Goal: Information Seeking & Learning: Learn about a topic

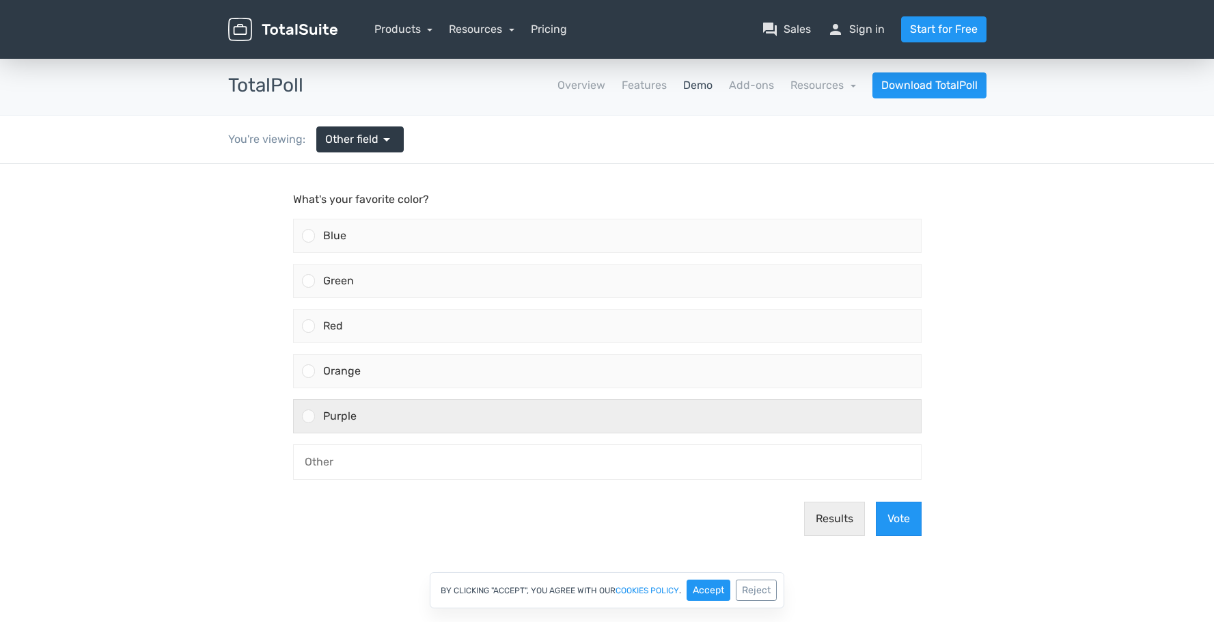
click at [411, 419] on div "Purple" at bounding box center [618, 416] width 606 height 33
click at [308, 416] on input "Purple" at bounding box center [308, 416] width 0 height 0
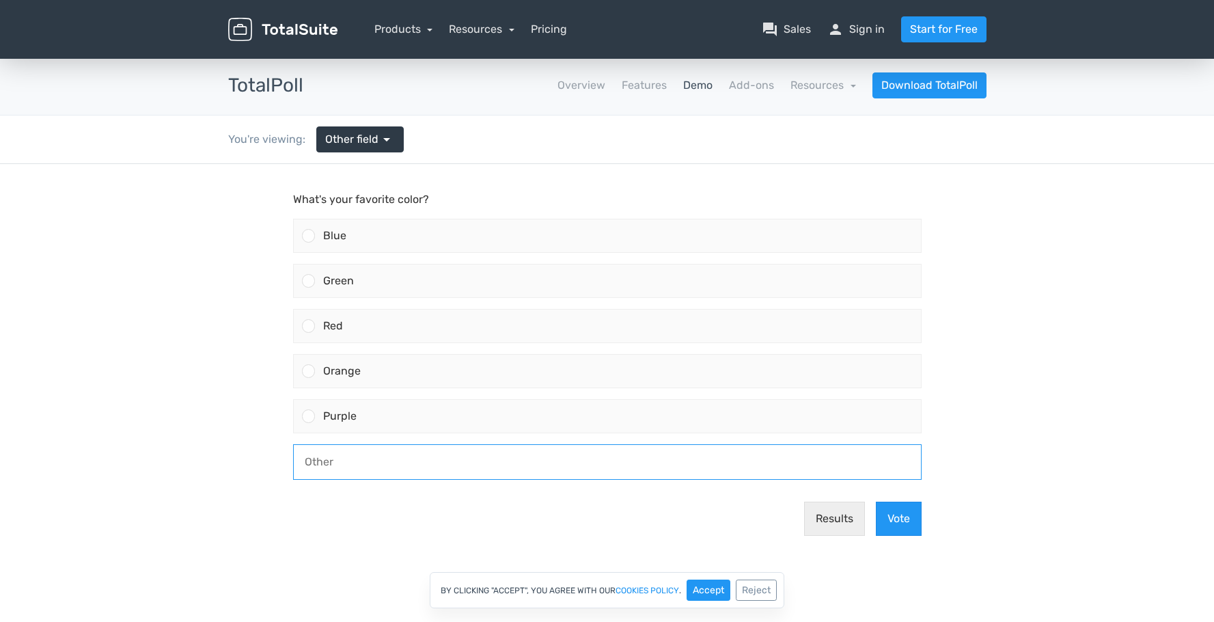
click at [694, 456] on input "text" at bounding box center [607, 462] width 627 height 34
drag, startPoint x: 417, startPoint y: 147, endPoint x: 382, endPoint y: 143, distance: 35.7
click at [417, 147] on div "You're viewing: Other field arrow_drop_down" at bounding box center [607, 139] width 779 height 48
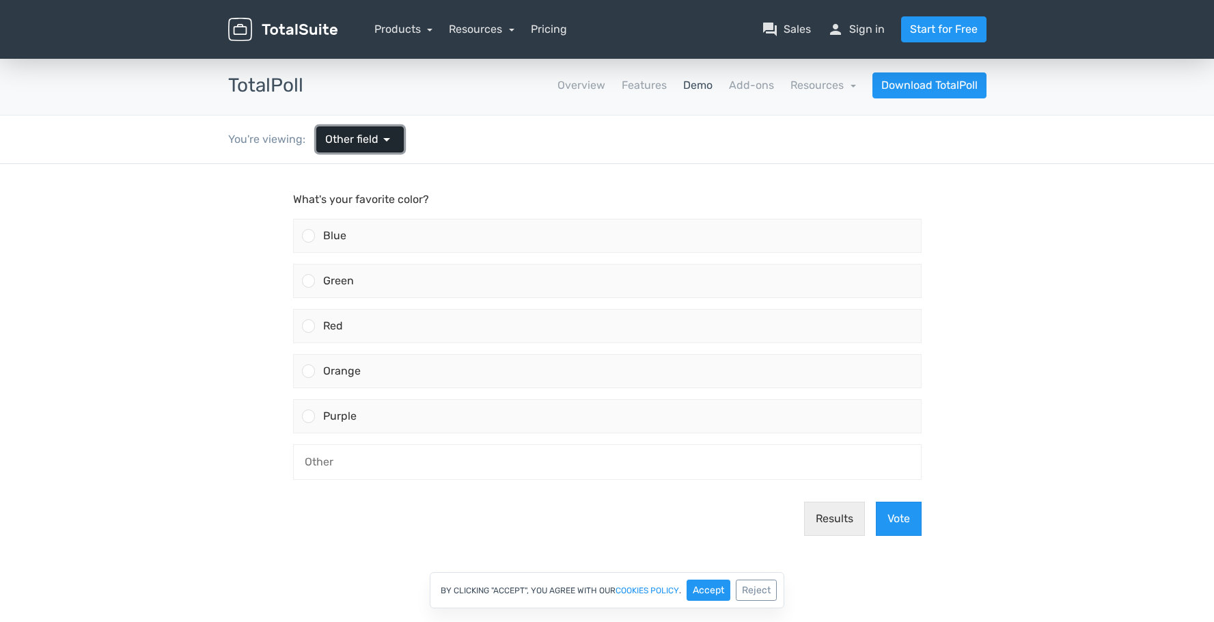
click at [382, 143] on span "arrow_drop_down" at bounding box center [386, 139] width 16 height 16
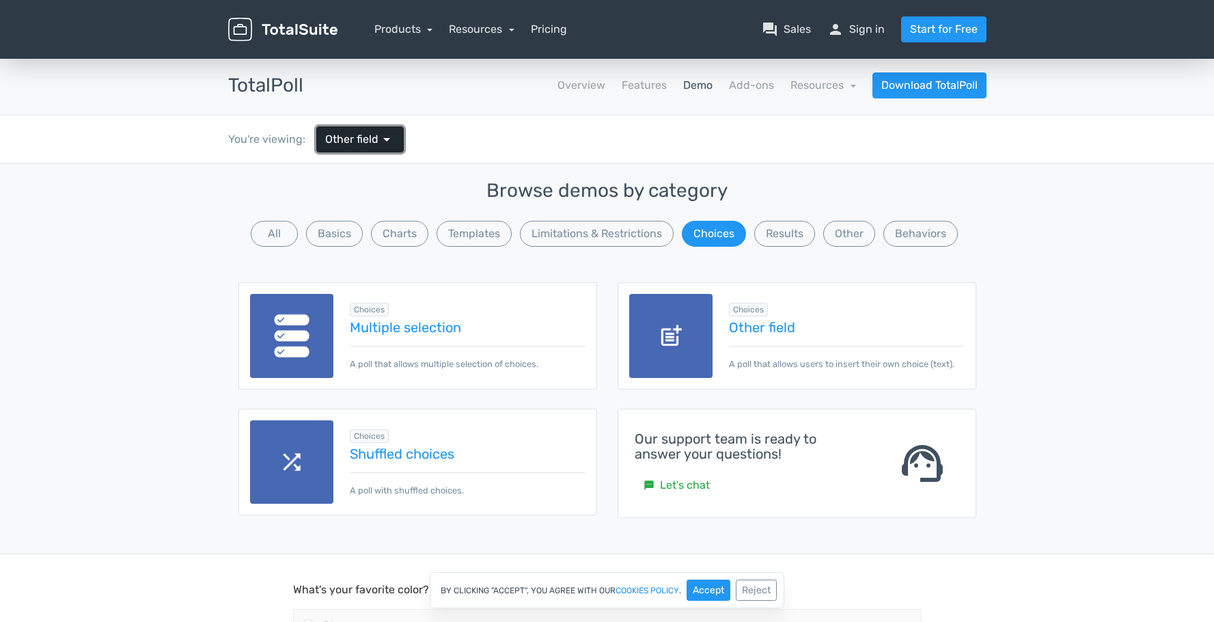
click at [383, 145] on span "arrow_drop_down" at bounding box center [386, 139] width 16 height 16
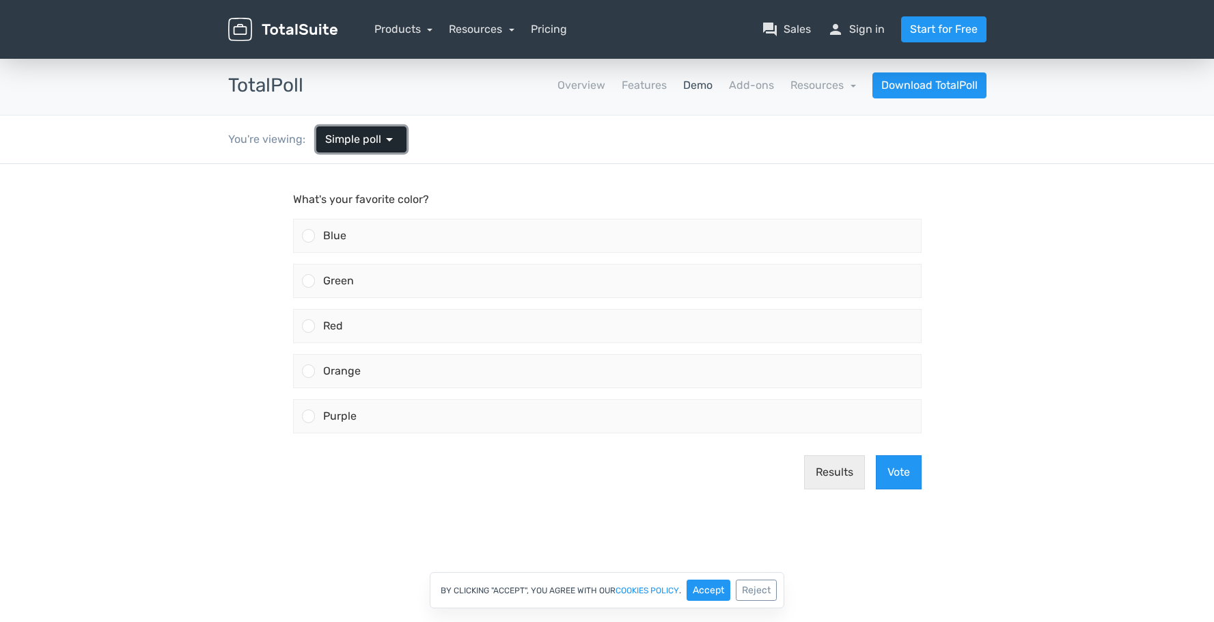
click at [381, 150] on link "Simple poll arrow_drop_down" at bounding box center [361, 139] width 90 height 26
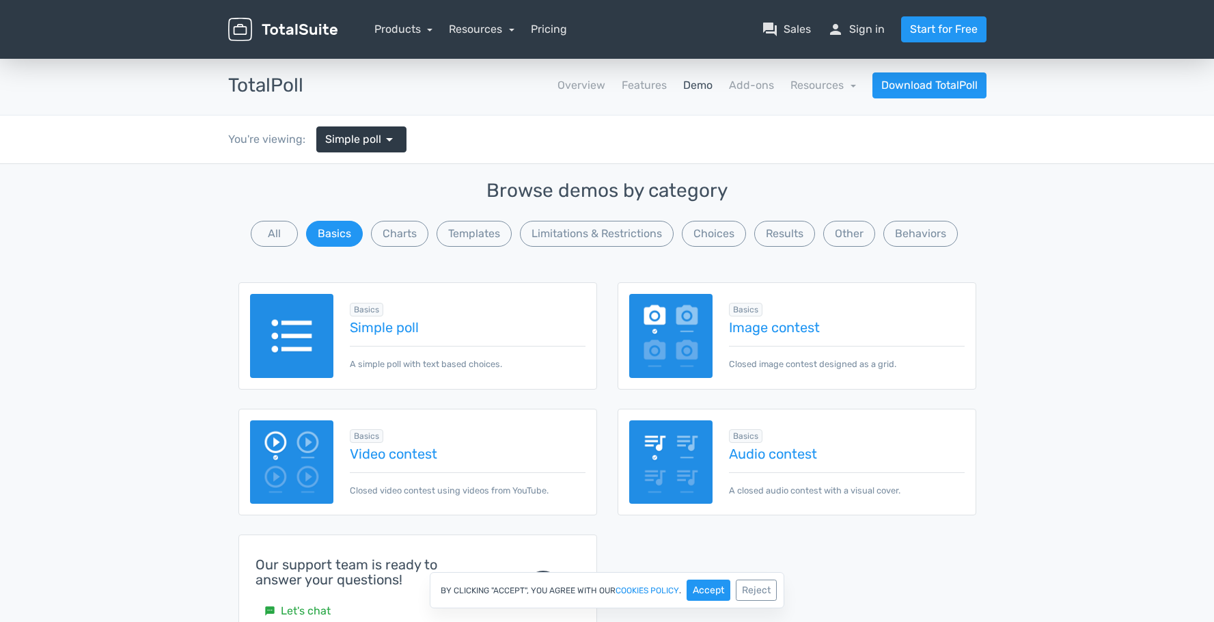
click at [471, 348] on p "A simple poll with text based choices." at bounding box center [467, 358] width 235 height 25
click at [401, 337] on div "Basics Simple poll A simple poll with text based choices." at bounding box center [458, 336] width 251 height 70
click at [400, 328] on link "Simple poll" at bounding box center [467, 327] width 235 height 15
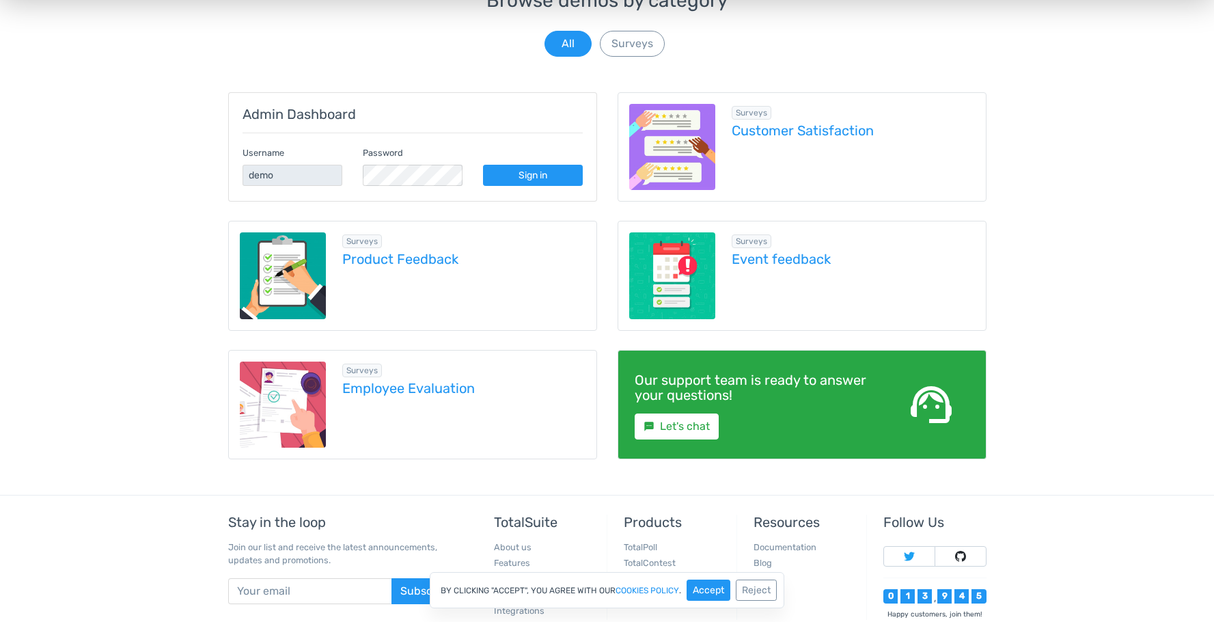
scroll to position [143, 0]
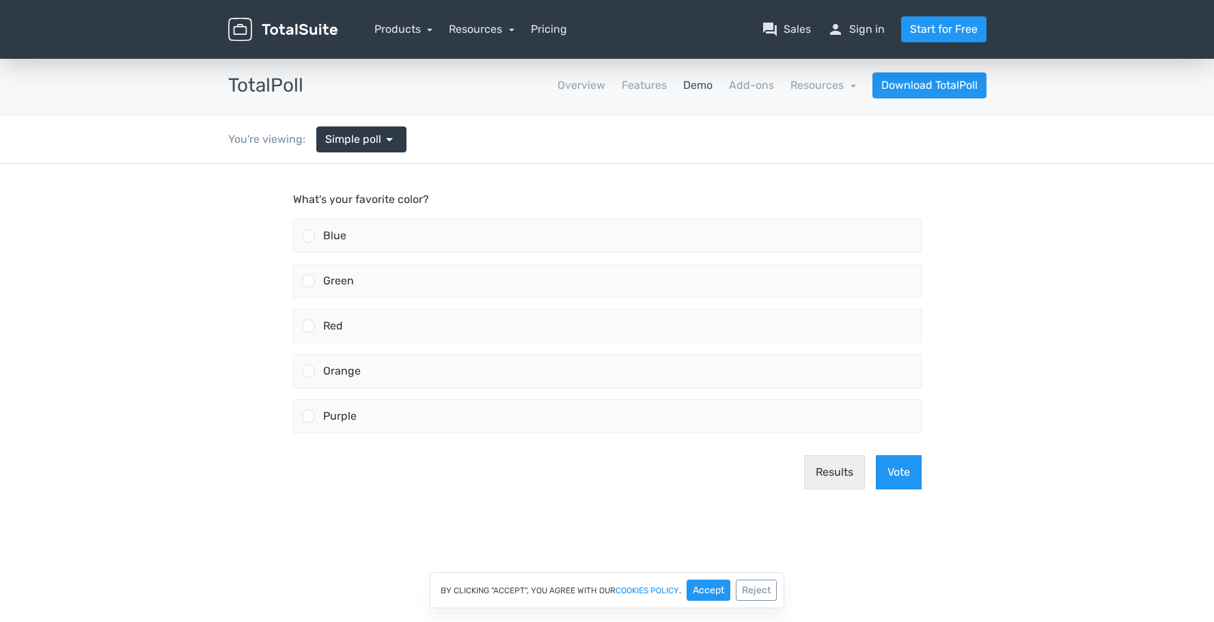
click at [694, 72] on nav "Overview Features Demo Add-ons Resources school Documentation article Changelog…" at bounding box center [655, 85] width 683 height 26
click at [693, 84] on link "Demo" at bounding box center [697, 85] width 29 height 16
